Goal: Entertainment & Leisure: Consume media (video, audio)

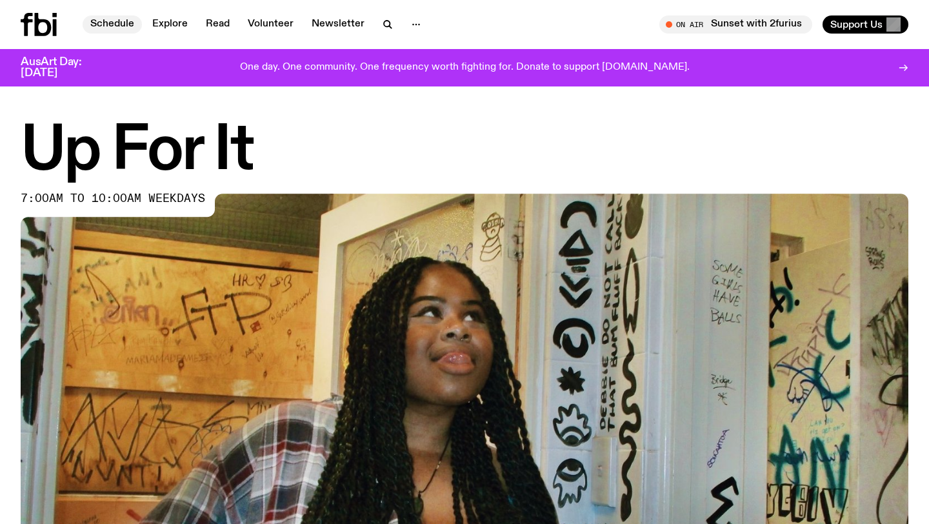
click at [108, 25] on link "Schedule" at bounding box center [112, 24] width 59 height 18
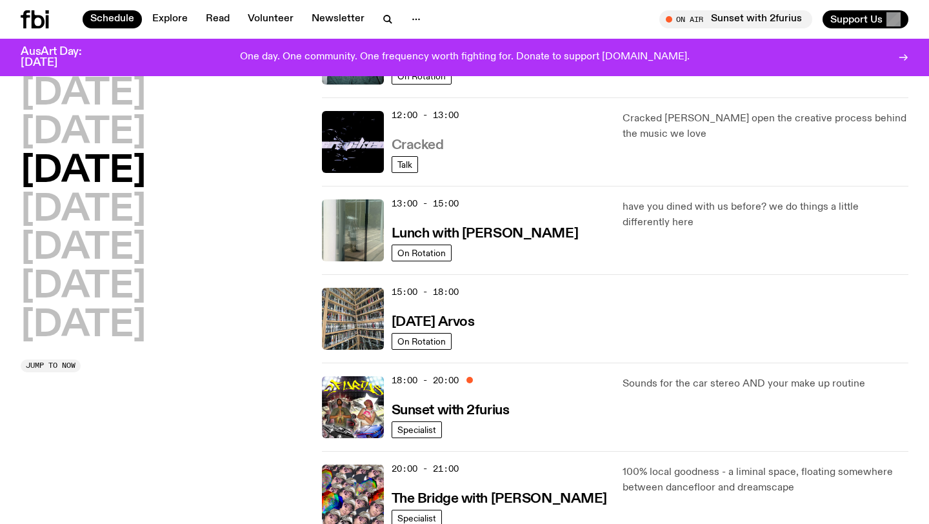
scroll to position [279, 0]
click at [432, 414] on h3 "Sunset with 2furius" at bounding box center [451, 412] width 118 height 14
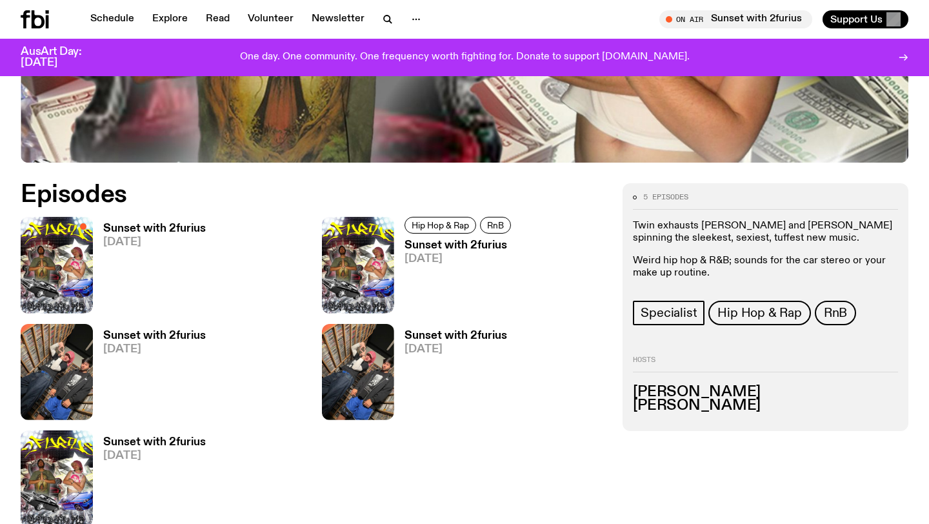
scroll to position [523, 0]
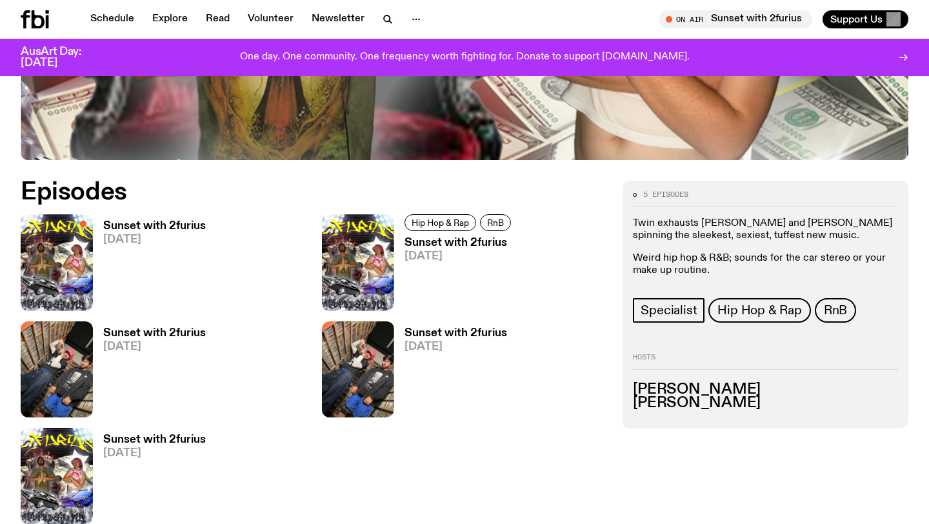
click at [159, 223] on h3 "Sunset with 2furius" at bounding box center [154, 226] width 103 height 11
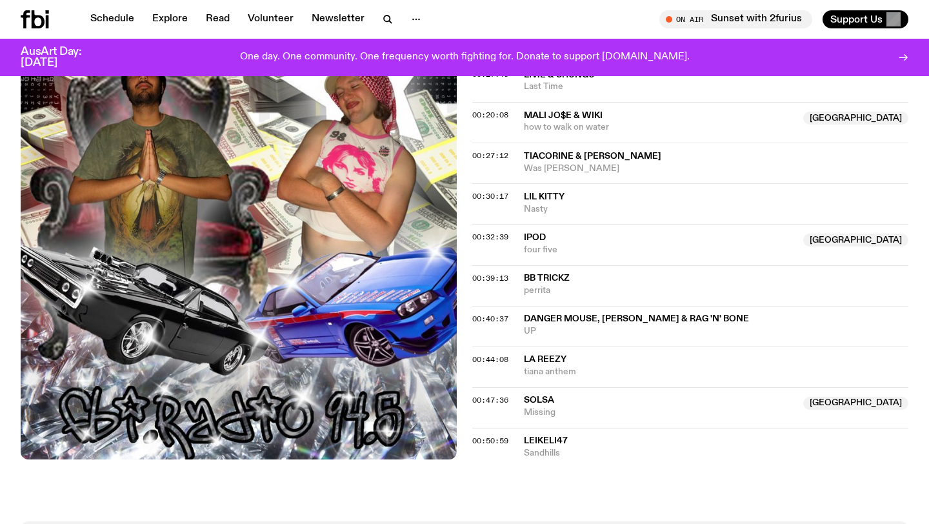
scroll to position [518, 0]
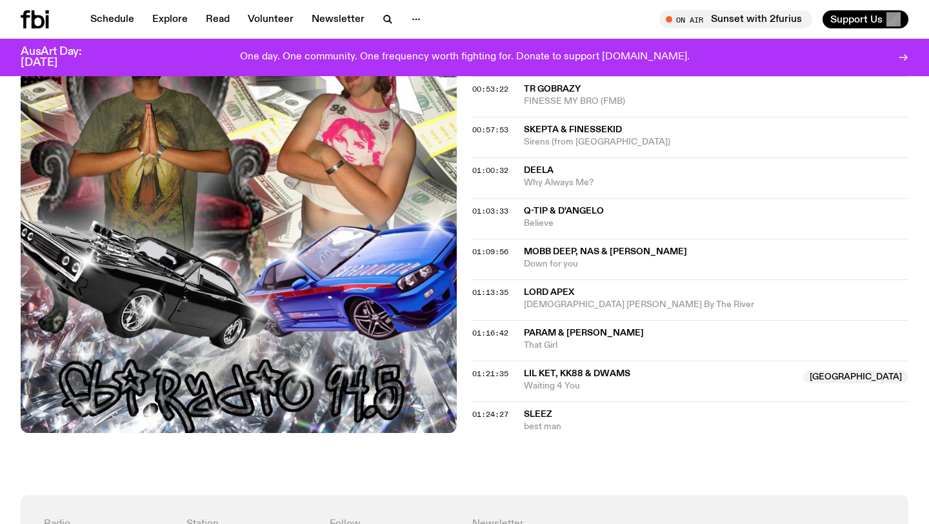
scroll to position [914, 0]
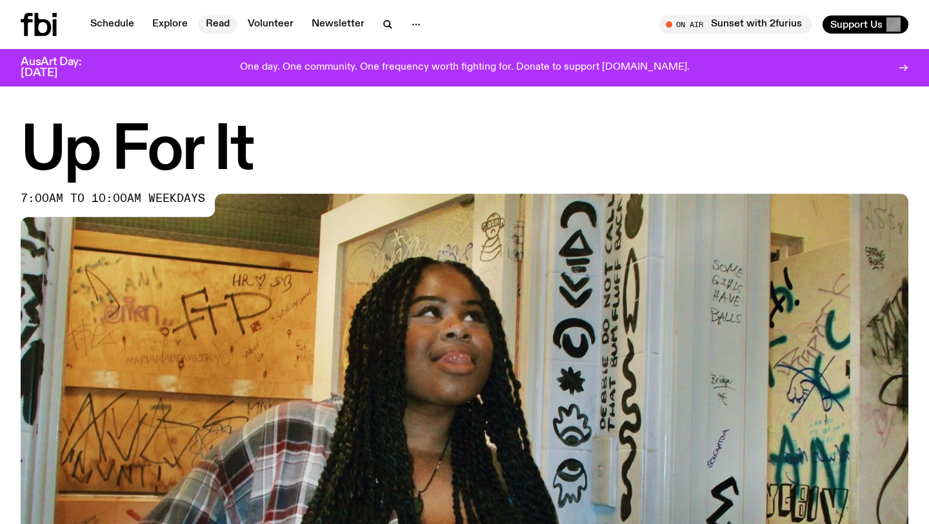
click at [208, 25] on link "Read" at bounding box center [217, 24] width 39 height 18
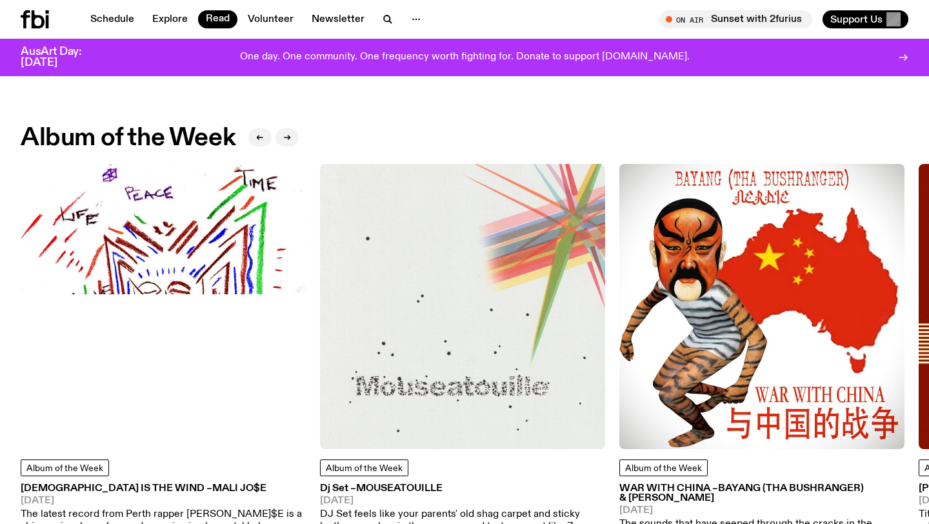
scroll to position [529, 0]
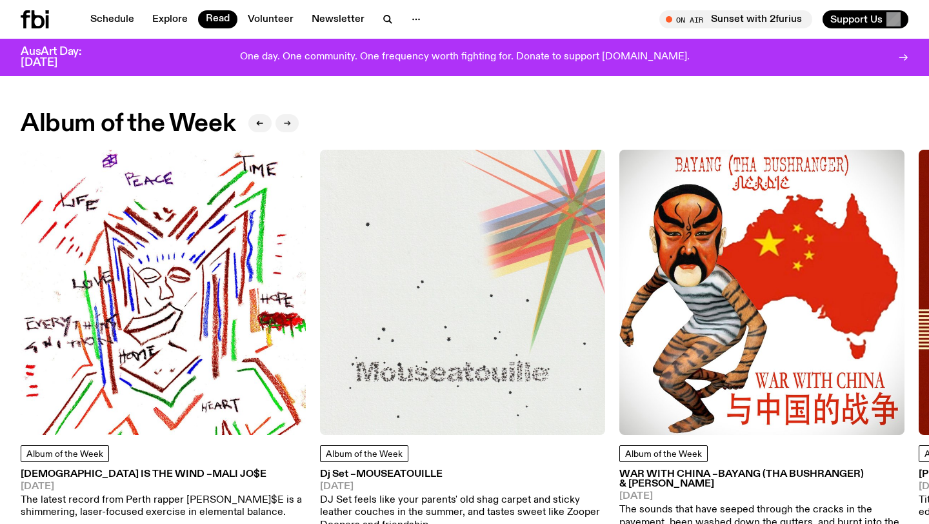
click at [290, 126] on button "button" at bounding box center [287, 123] width 23 height 18
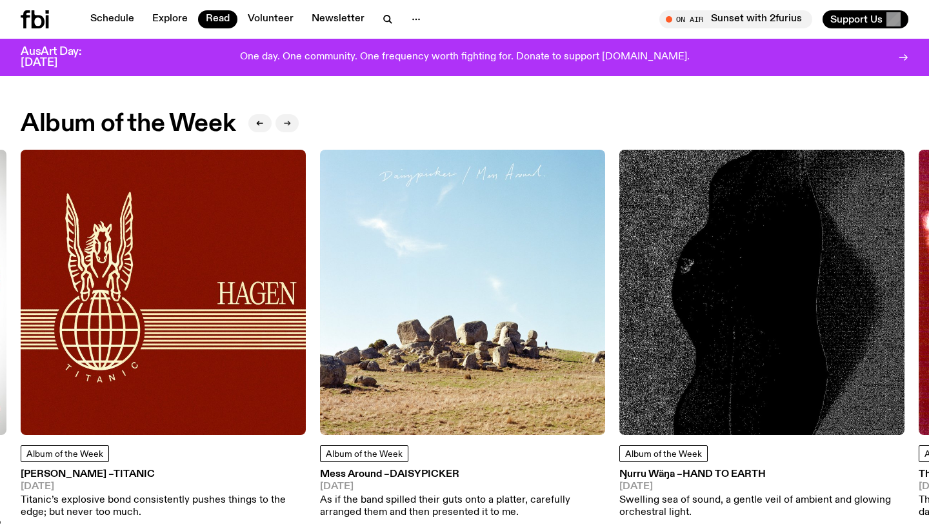
click at [288, 126] on icon "button" at bounding box center [287, 123] width 8 height 8
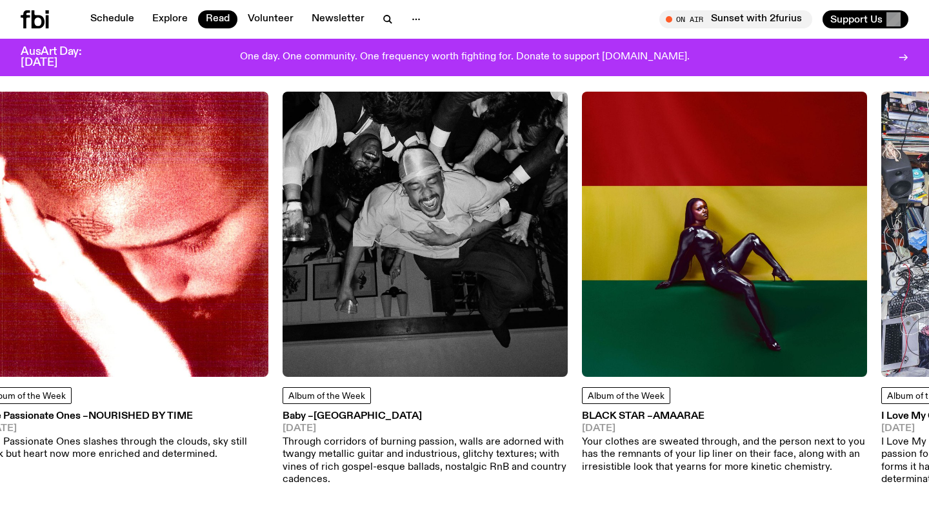
scroll to position [586, 0]
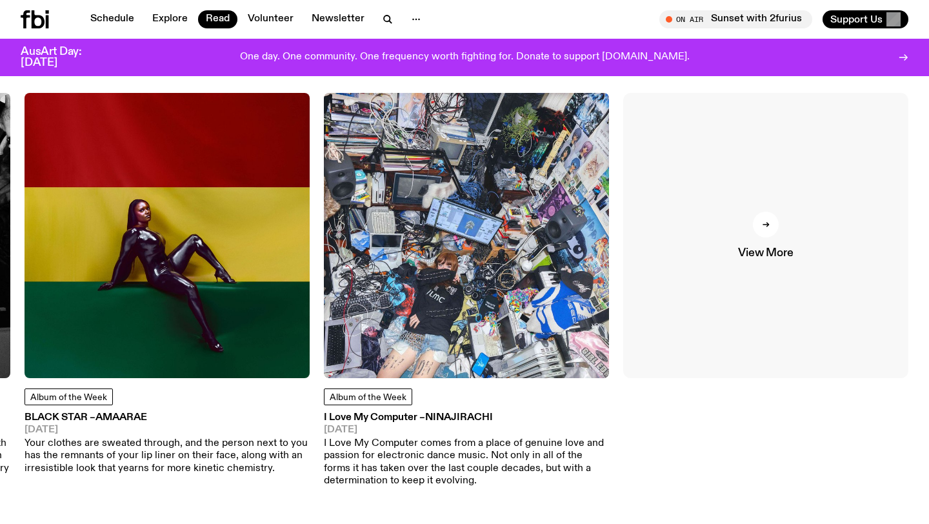
click at [787, 199] on link "View More" at bounding box center [765, 235] width 285 height 285
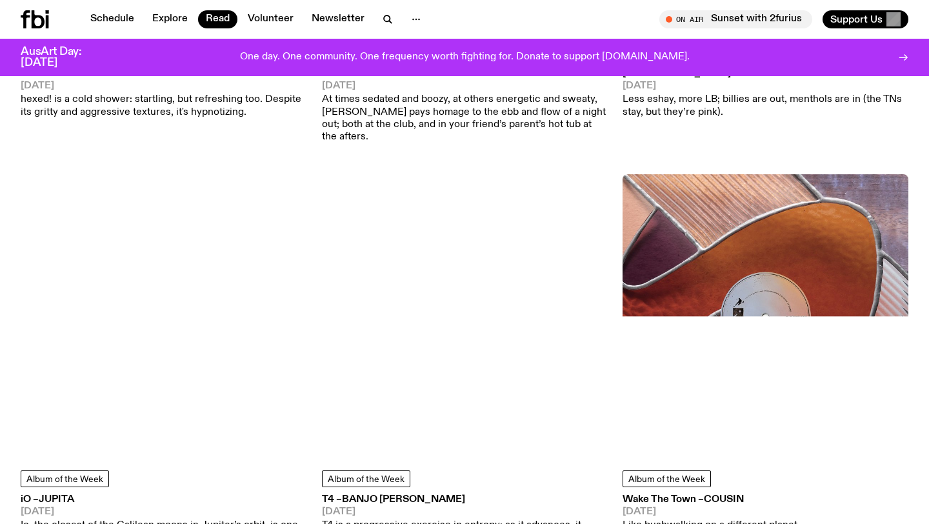
scroll to position [4227, 0]
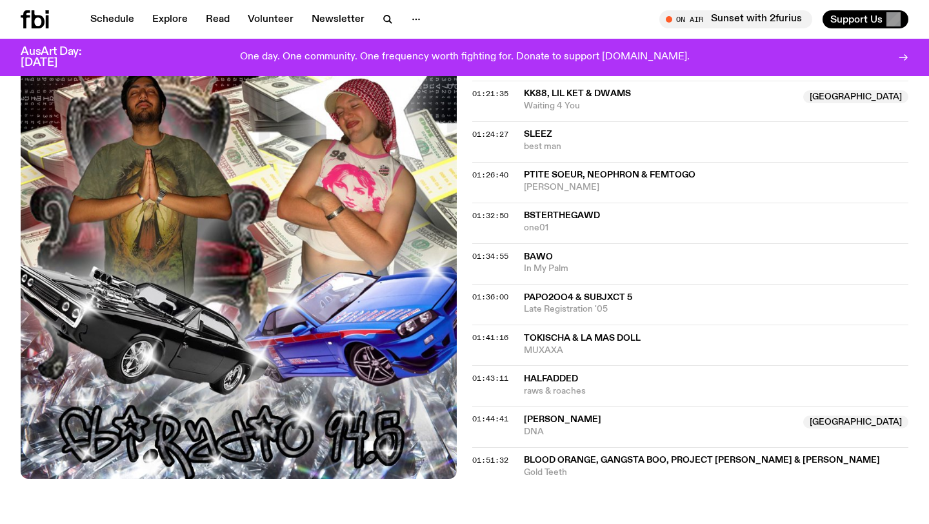
scroll to position [1191, 0]
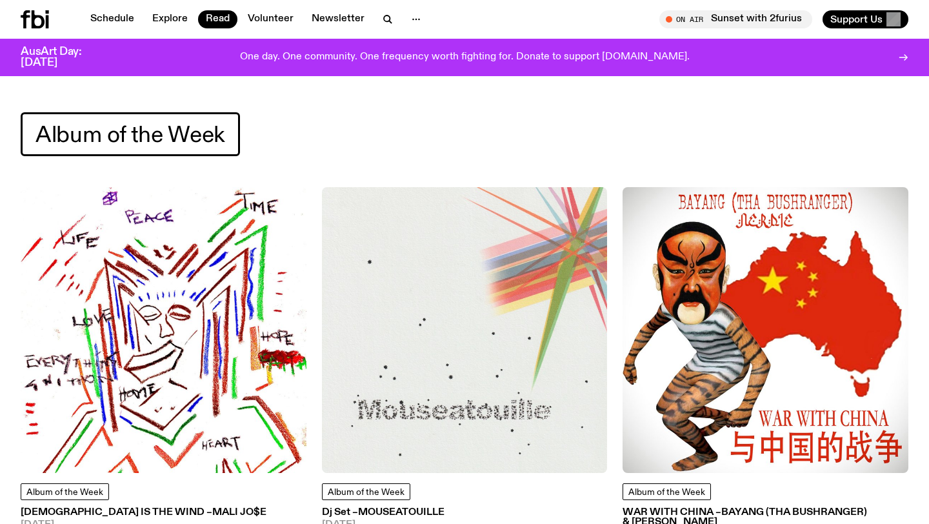
scroll to position [4227, 0]
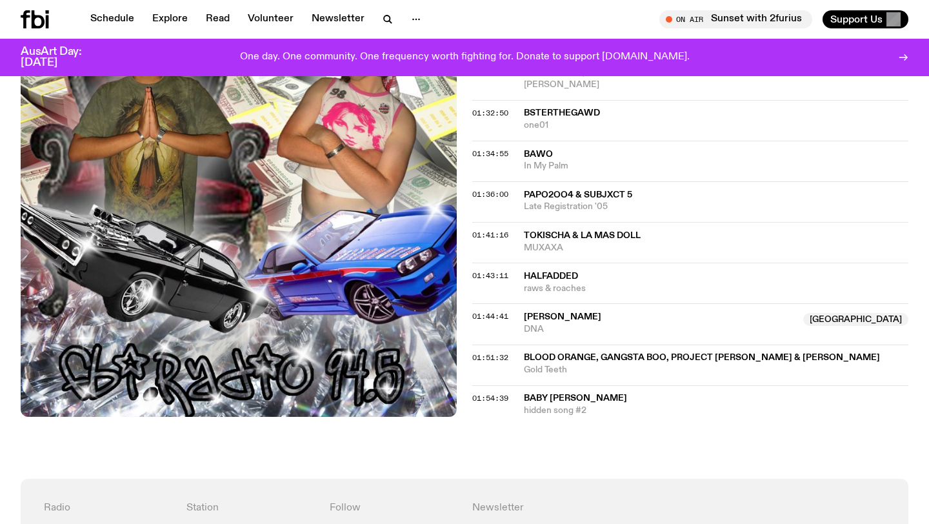
scroll to position [1315, 0]
